Goal: Task Accomplishment & Management: Use online tool/utility

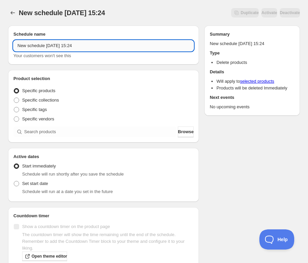
click at [50, 47] on input "New schedule [DATE] 15:24" at bounding box center [103, 45] width 180 height 11
paste input "[DATE] 8:00AM-4:00PM | Welded Metal Sculpture Workshop"
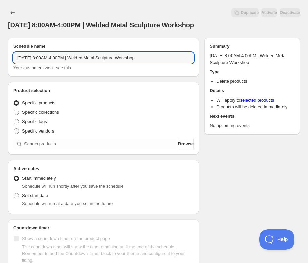
type input "[DATE] 8:00AM-4:00PM | Welded Metal Sculpture Workshop"
click at [41, 137] on div "Product selection Entity type Specific products Specific collections Specific t…" at bounding box center [103, 118] width 180 height 62
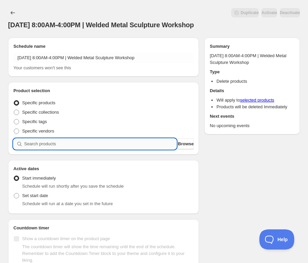
click at [60, 143] on input "search" at bounding box center [100, 143] width 152 height 11
paste input "[DATE] 8:00AM-4:00PM | Welded Metal Sculpture Workshop"
type input "[DATE] 8:00AM-4:00PM | Welded Metal Sculpture Workshop"
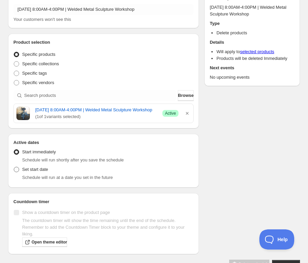
scroll to position [74, 0]
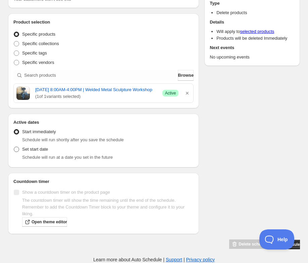
click at [39, 148] on span "Set start date" at bounding box center [35, 148] width 26 height 5
click at [14, 147] on input "Set start date" at bounding box center [14, 146] width 0 height 0
radio input "true"
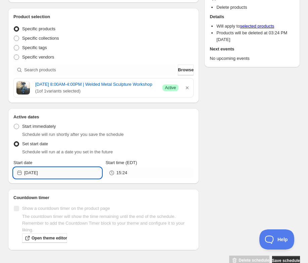
click at [62, 175] on input "[DATE]" at bounding box center [63, 172] width 78 height 11
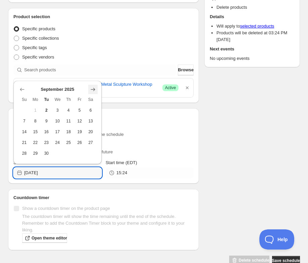
click at [95, 88] on icon "Show next month, October 2025" at bounding box center [93, 89] width 7 height 7
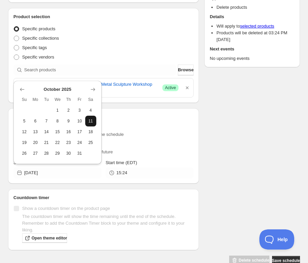
click at [92, 119] on span "11" at bounding box center [91, 120] width 6 height 5
type input "[DATE]"
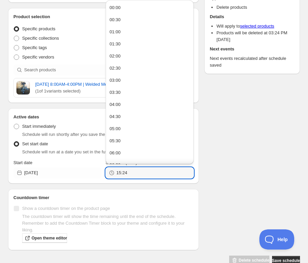
drag, startPoint x: 117, startPoint y: 175, endPoint x: 108, endPoint y: 175, distance: 8.7
click at [108, 175] on div "15:24" at bounding box center [150, 172] width 88 height 11
drag, startPoint x: 134, startPoint y: 180, endPoint x: 87, endPoint y: 180, distance: 46.7
click at [87, 178] on div "Start date [DATE] Start time (EDT) 15:24" at bounding box center [103, 168] width 180 height 19
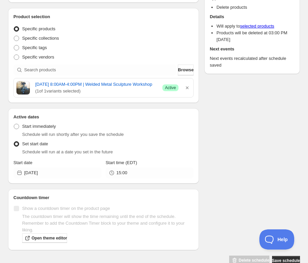
click at [213, 156] on div "Schedule name [DATE] 8:00AM-4:00PM | Welded Metal Sculpture Workshop Your custo…" at bounding box center [152, 111] width 298 height 307
click at [155, 178] on input "15:00" at bounding box center [156, 172] width 78 height 11
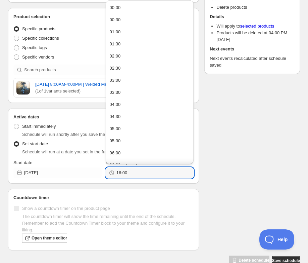
type input "16:00"
click at [271, 145] on div "Schedule name [DATE] 8:00AM-4:00PM | Welded Metal Sculpture Workshop Your custo…" at bounding box center [152, 111] width 298 height 307
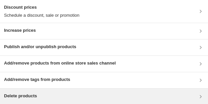
click at [92, 103] on div "Delete products" at bounding box center [104, 97] width 208 height 16
